Goal: Check status

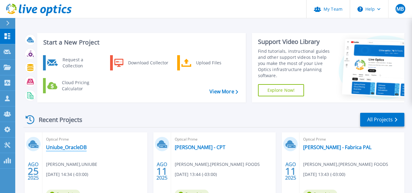
click at [75, 146] on link "Uniube_OracleDB" at bounding box center [66, 147] width 41 height 6
